Goal: Transaction & Acquisition: Purchase product/service

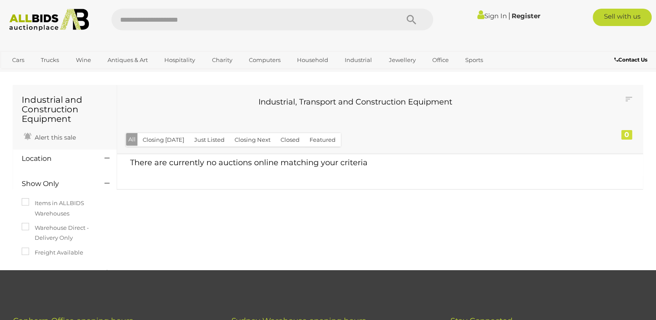
click at [196, 22] on input "text" at bounding box center [250, 20] width 279 height 22
type input "*****"
click at [407, 19] on icon "Search" at bounding box center [411, 19] width 10 height 13
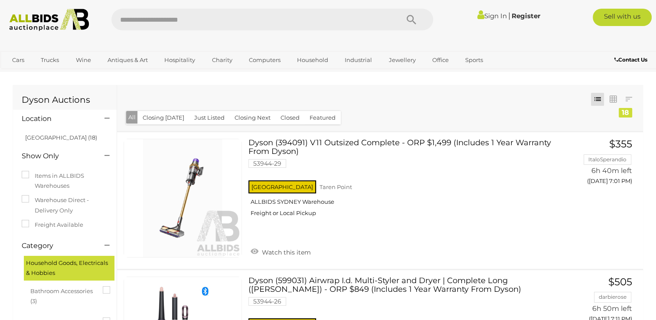
click at [487, 17] on link "Sign In" at bounding box center [491, 16] width 29 height 8
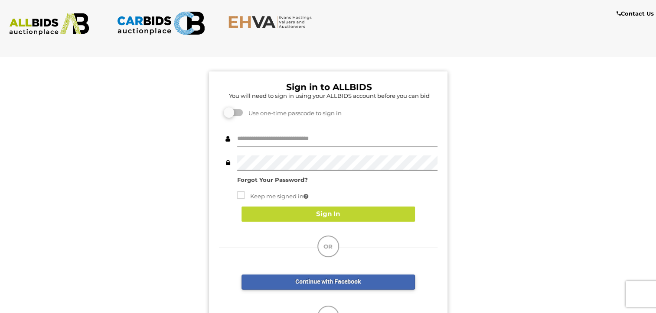
click at [303, 143] on input "text" at bounding box center [337, 139] width 200 height 15
click at [303, 140] on input "text" at bounding box center [337, 139] width 200 height 15
type input "**********"
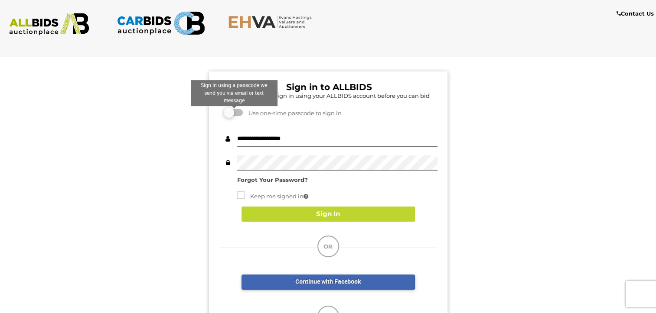
click at [238, 115] on label at bounding box center [233, 112] width 17 height 7
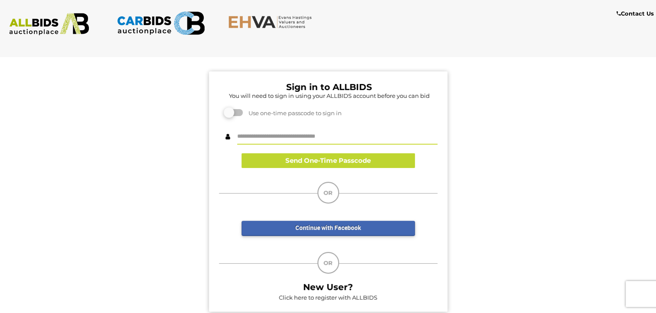
click at [309, 138] on input "text" at bounding box center [337, 137] width 200 height 15
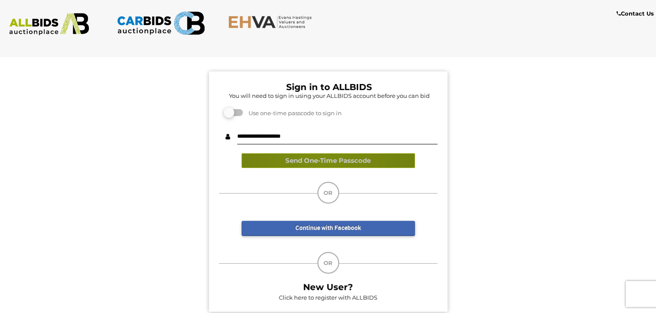
click at [318, 156] on button "Send One-Time Passcode" at bounding box center [327, 160] width 173 height 15
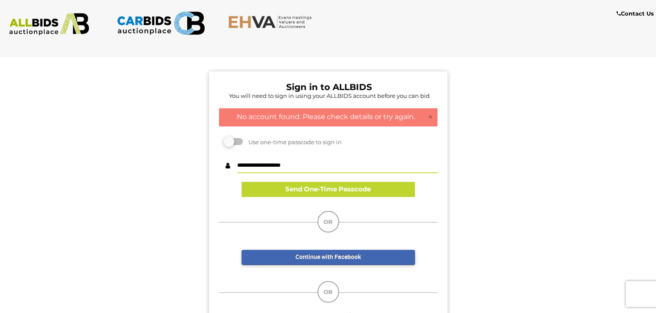
click at [253, 168] on input "**********" at bounding box center [337, 165] width 200 height 15
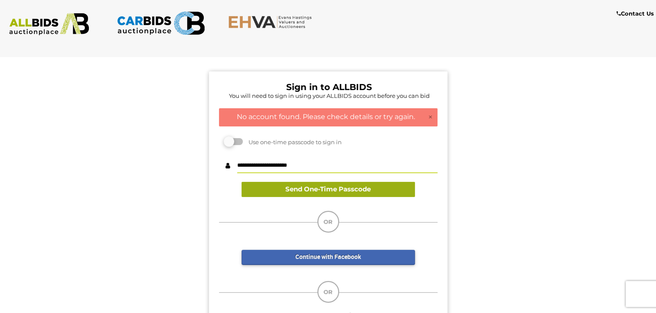
type input "**********"
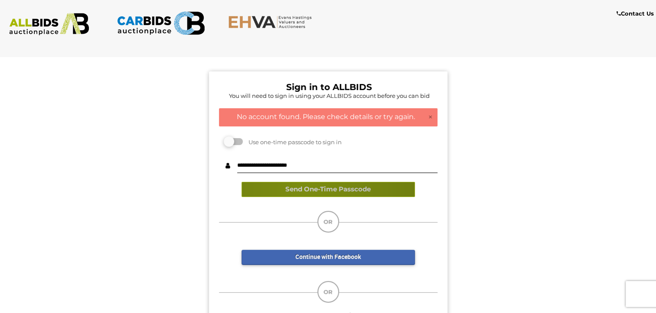
click at [303, 190] on button "Send One-Time Passcode" at bounding box center [327, 189] width 173 height 15
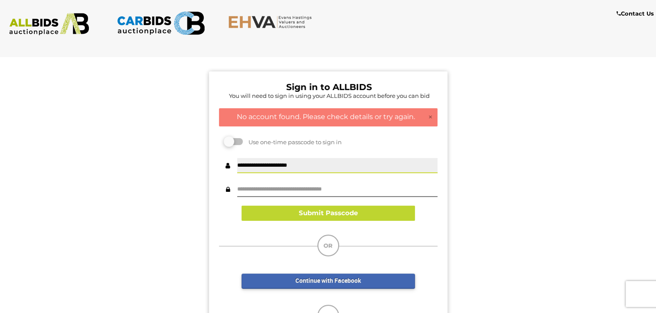
click at [264, 167] on input "**********" at bounding box center [337, 165] width 200 height 15
click at [352, 186] on input "text" at bounding box center [337, 189] width 200 height 15
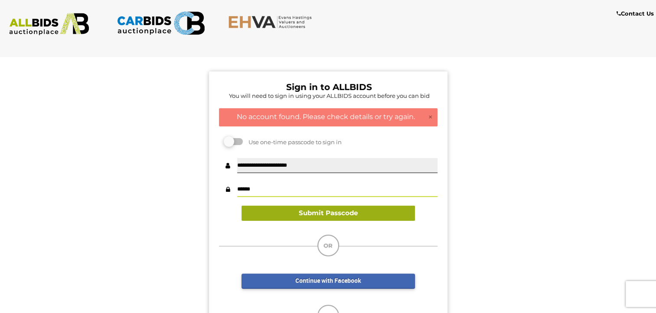
type input "******"
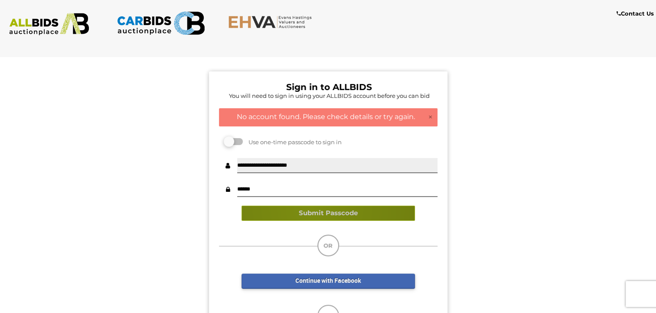
click at [312, 208] on button "Submit Passcode" at bounding box center [327, 213] width 173 height 15
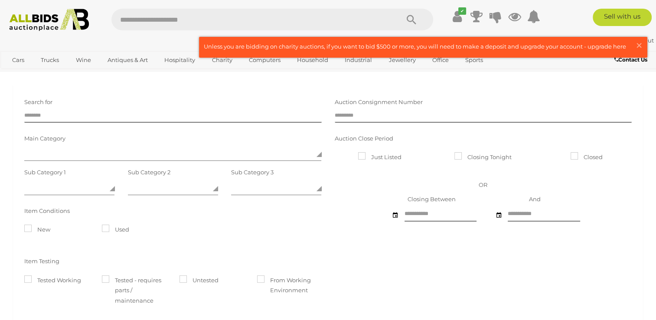
click at [250, 22] on input "text" at bounding box center [250, 20] width 279 height 22
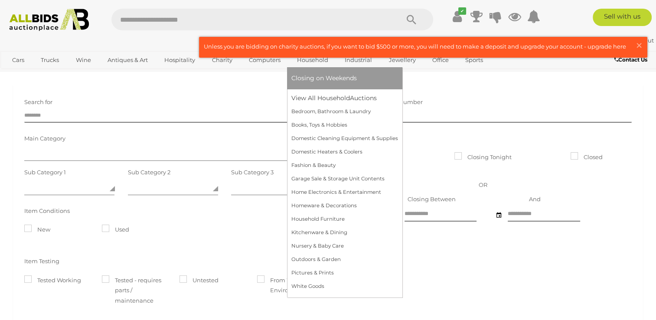
click at [307, 58] on link "Household" at bounding box center [312, 60] width 42 height 14
click at [329, 98] on link "View All Household Auctions" at bounding box center [344, 97] width 107 height 13
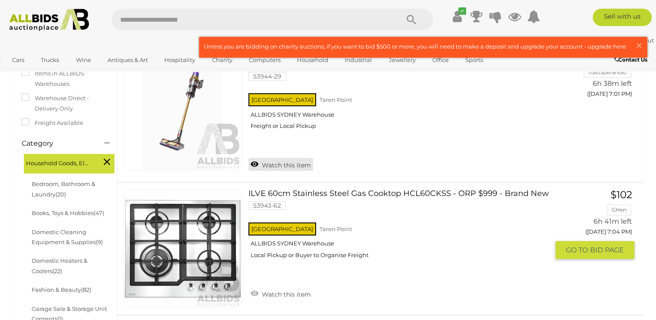
scroll to position [217, 0]
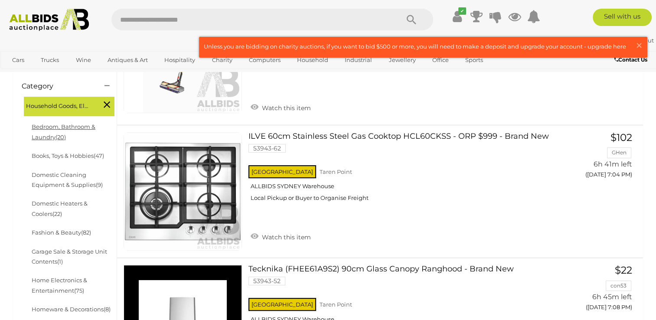
click at [61, 130] on link "Bedroom, Bathroom & Laundry (20)" at bounding box center [64, 131] width 64 height 17
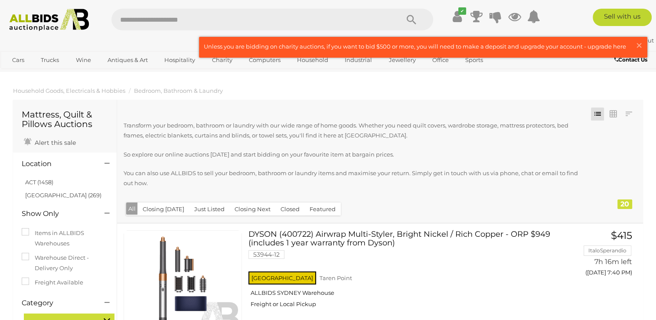
click at [174, 206] on button "Closing [DATE]" at bounding box center [163, 208] width 52 height 13
click at [629, 115] on link at bounding box center [628, 113] width 13 height 13
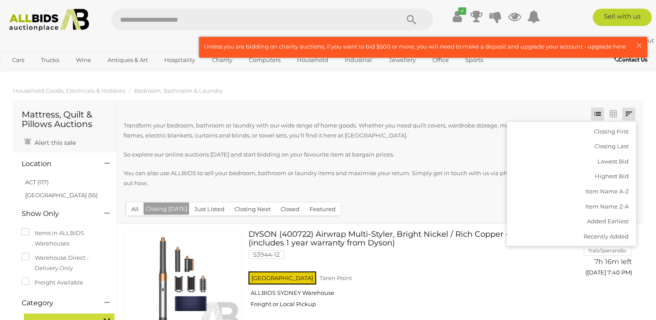
click at [579, 94] on ol "Household Goods, Electricals & Hobbies Bedroom, Bathroom & Laundry" at bounding box center [328, 91] width 656 height 14
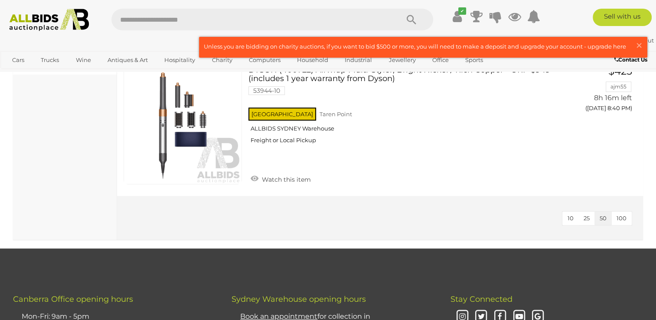
scroll to position [520, 0]
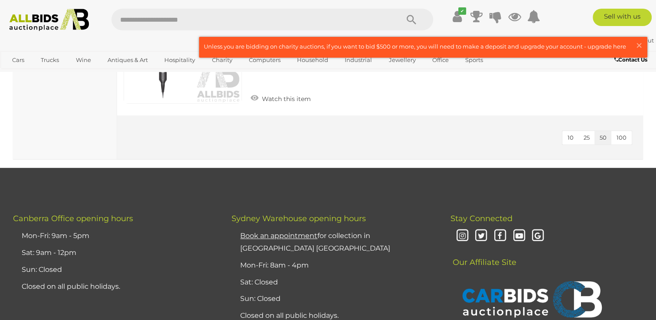
click at [620, 135] on span "100" at bounding box center [621, 137] width 10 height 7
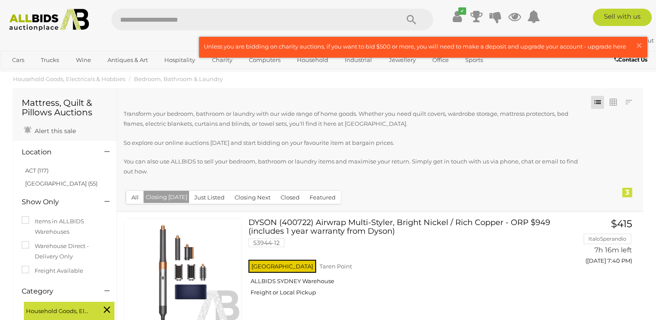
scroll to position [5, 0]
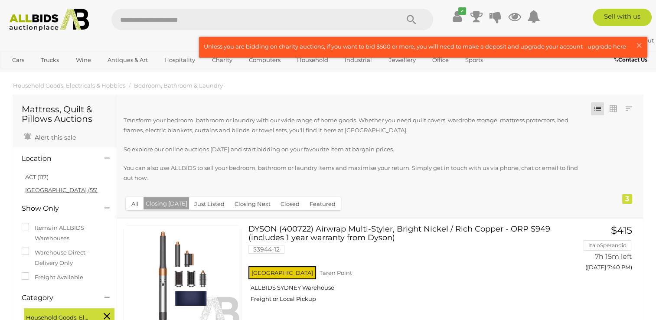
click at [30, 190] on link "NSW (55)" at bounding box center [61, 189] width 72 height 7
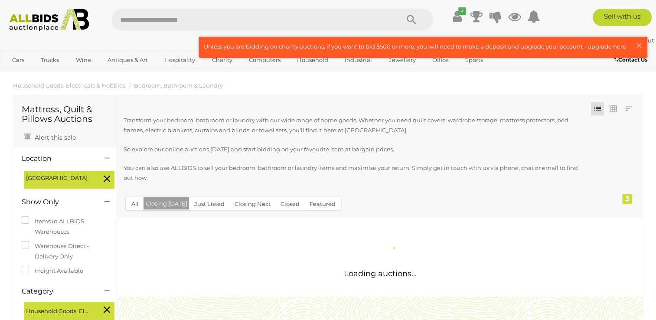
scroll to position [0, 0]
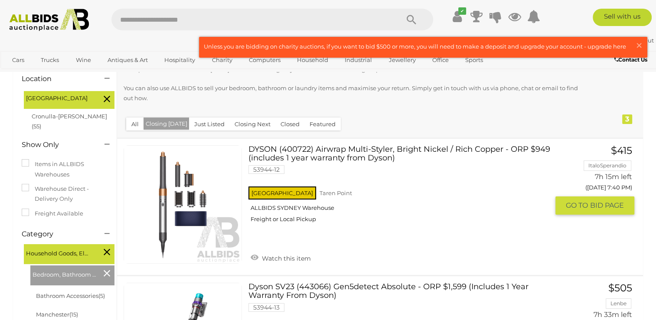
scroll to position [87, 0]
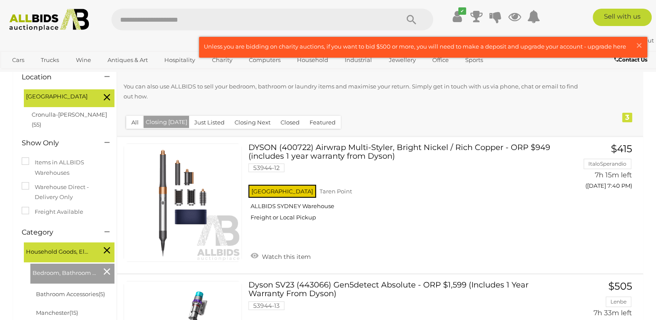
click at [270, 19] on input "text" at bounding box center [250, 20] width 279 height 22
type input "*****"
click at [409, 19] on icon "Search" at bounding box center [411, 19] width 10 height 13
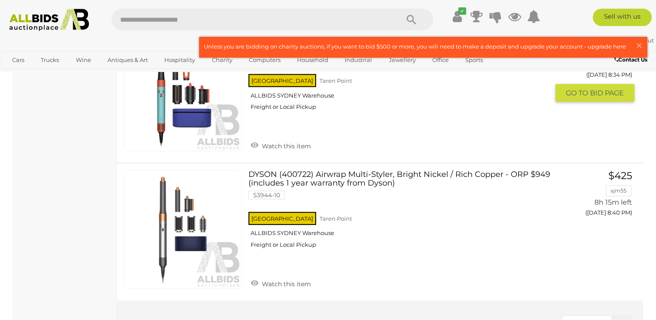
scroll to position [2383, 0]
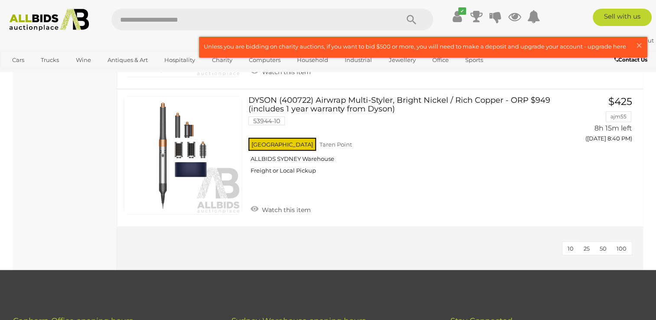
click at [621, 245] on span "100" at bounding box center [621, 248] width 10 height 7
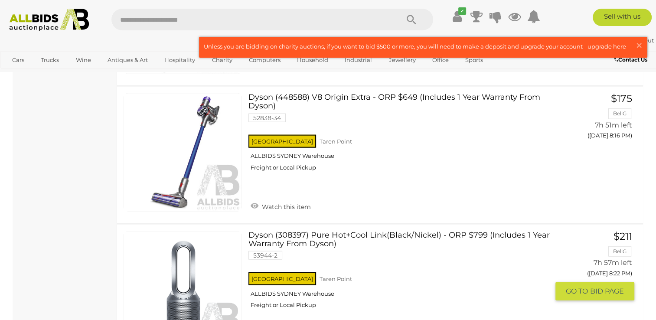
scroll to position [1820, 0]
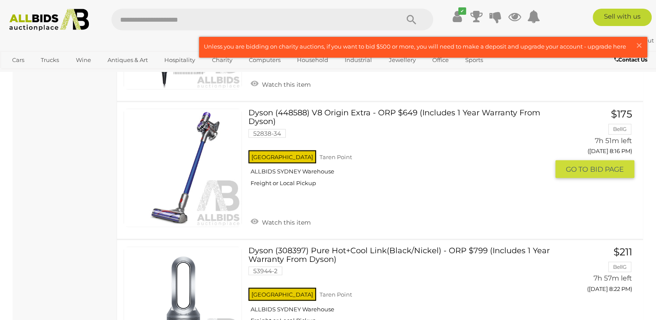
click at [444, 110] on link "Dyson (448588) V8 Origin Extra - ORP $649 (Includes 1 Year Warranty From Dyson)…" at bounding box center [402, 151] width 294 height 84
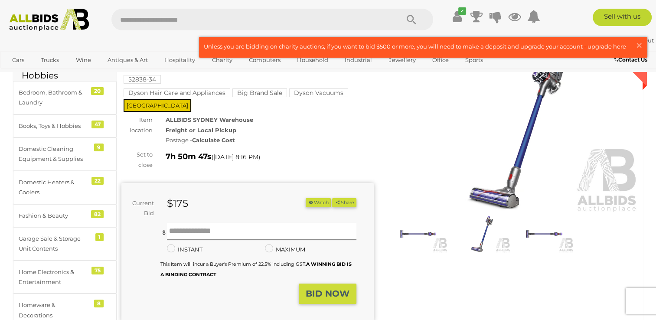
scroll to position [43, 0]
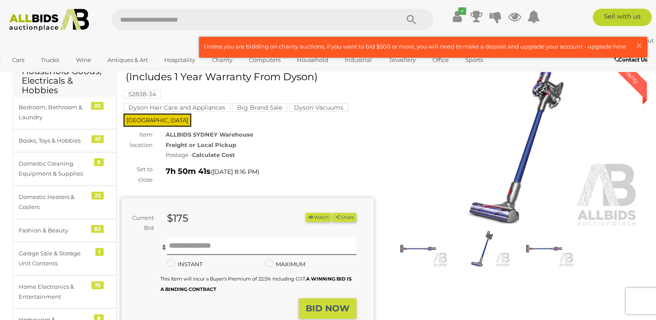
click at [225, 151] on strong "Calculate Cost" at bounding box center [213, 154] width 43 height 7
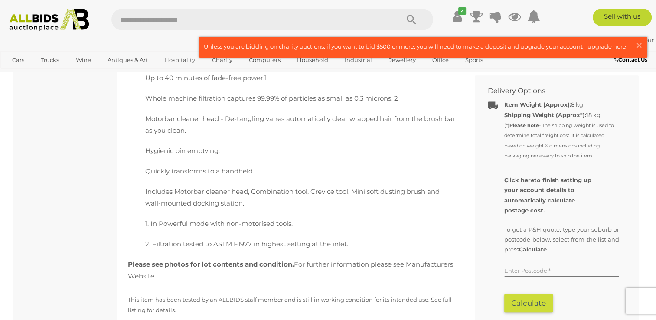
scroll to position [529, 0]
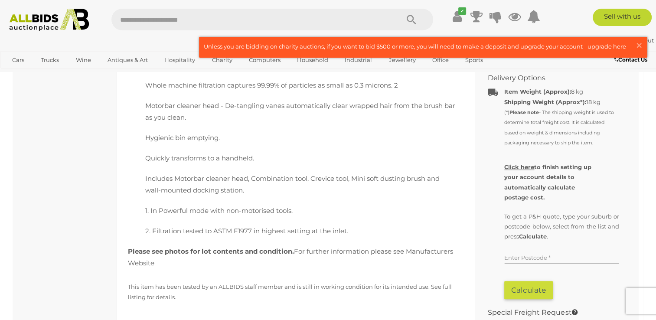
click at [548, 250] on input "text" at bounding box center [561, 256] width 115 height 13
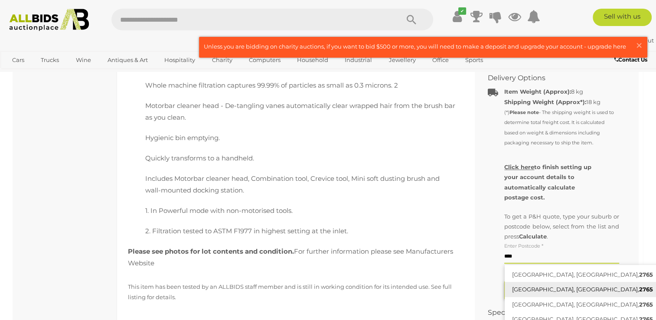
click at [542, 282] on link "BOX HILL, NSW, 2765" at bounding box center [582, 289] width 156 height 15
type input "**********"
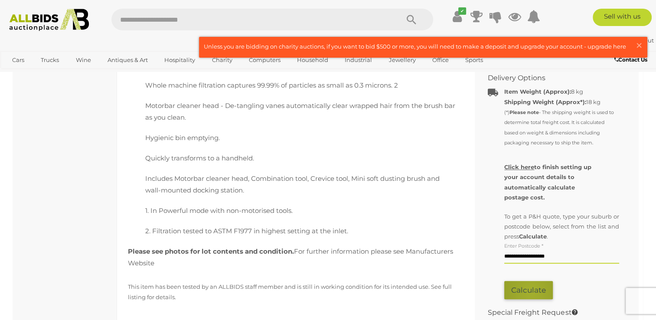
click at [531, 281] on button "Calculate" at bounding box center [528, 290] width 49 height 19
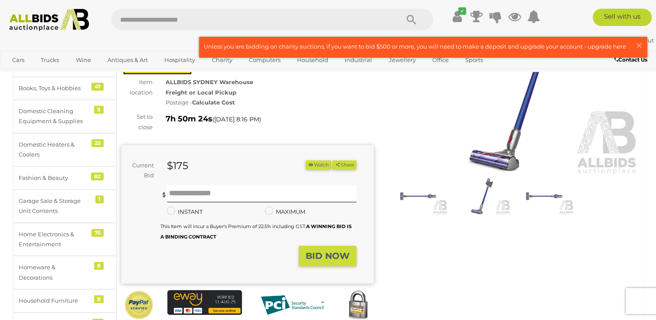
scroll to position [139, 0]
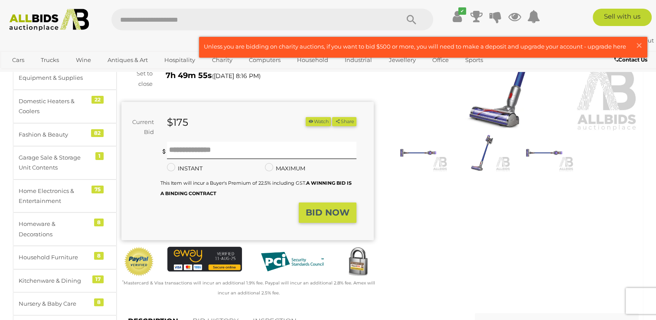
click at [406, 193] on div "Winning Outbid Warranty Charity" at bounding box center [380, 137] width 530 height 344
click at [216, 142] on input "text" at bounding box center [261, 150] width 189 height 17
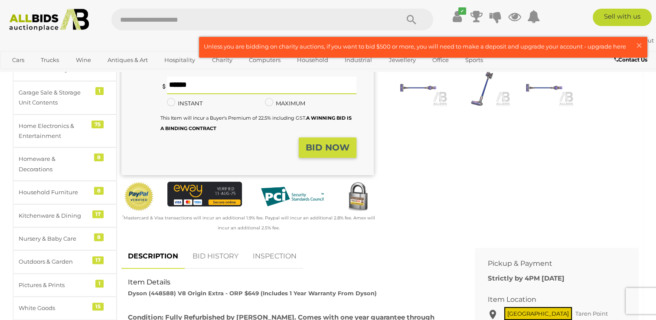
scroll to position [226, 0]
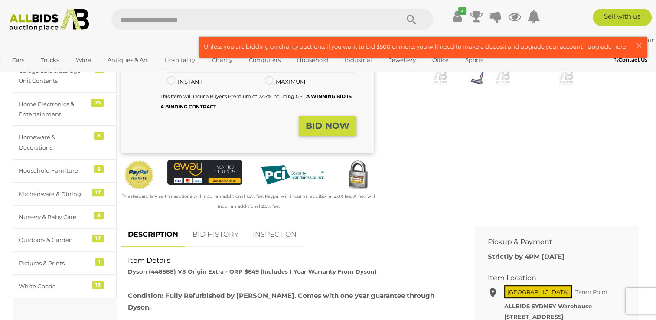
click at [452, 170] on div "Winning Outbid Warranty Charity" at bounding box center [380, 50] width 530 height 344
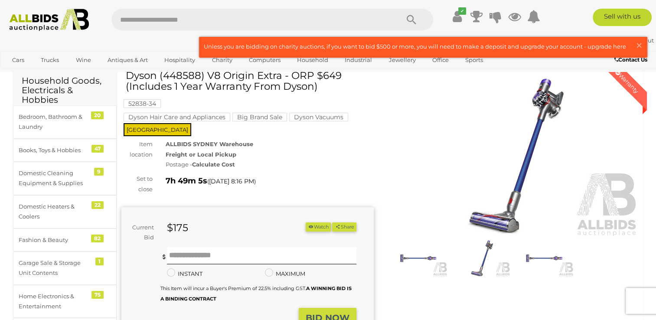
scroll to position [0, 0]
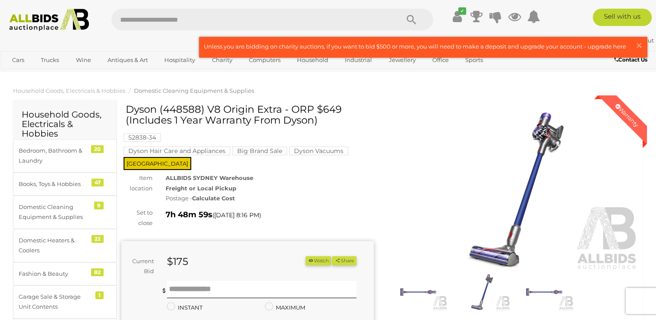
click at [43, 23] on img at bounding box center [49, 20] width 88 height 23
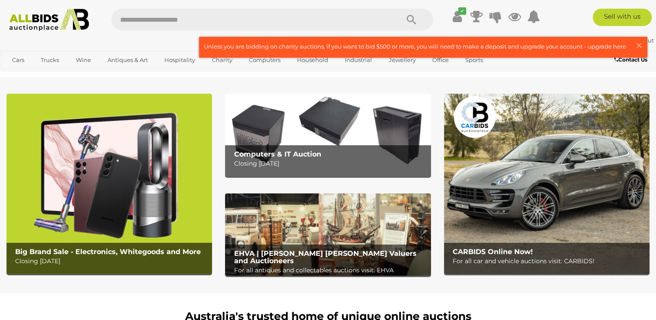
click at [94, 154] on img at bounding box center [108, 184] width 205 height 180
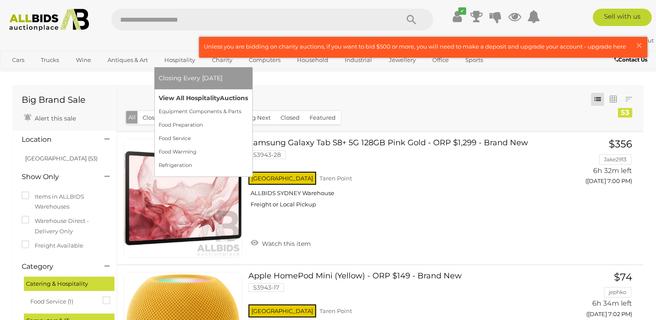
click at [200, 100] on link "View All Hospitality Auctions" at bounding box center [203, 97] width 89 height 13
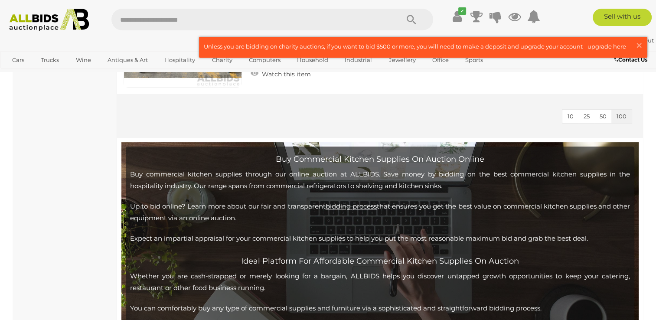
scroll to position [3518, 0]
